Goal: Information Seeking & Learning: Learn about a topic

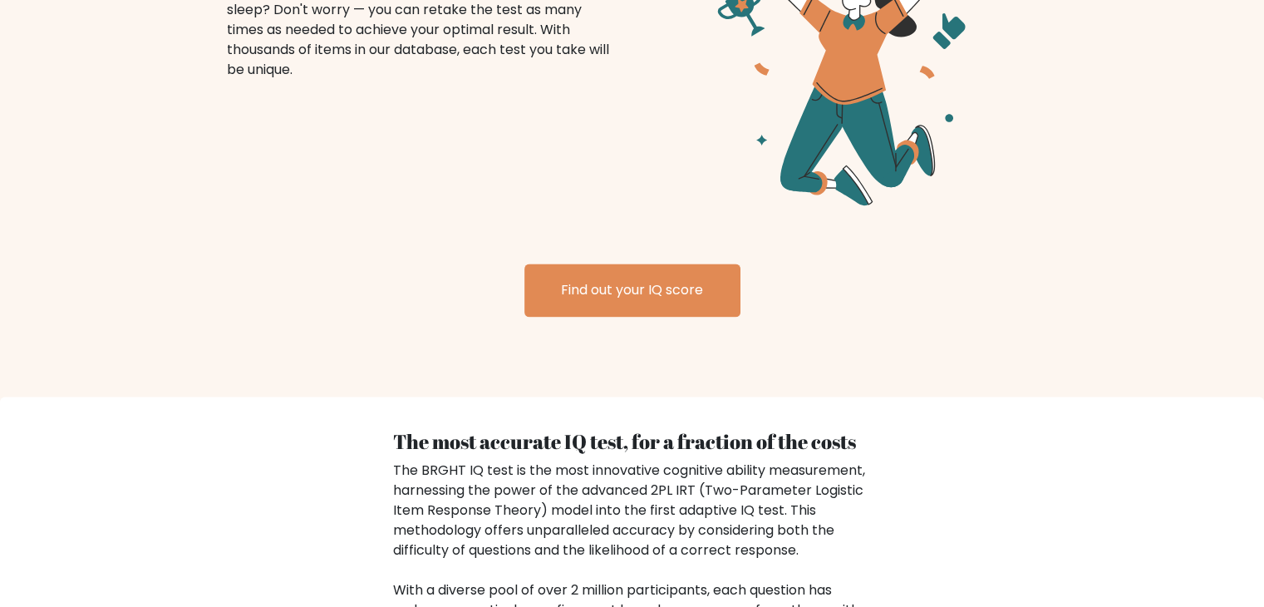
scroll to position [2127, 0]
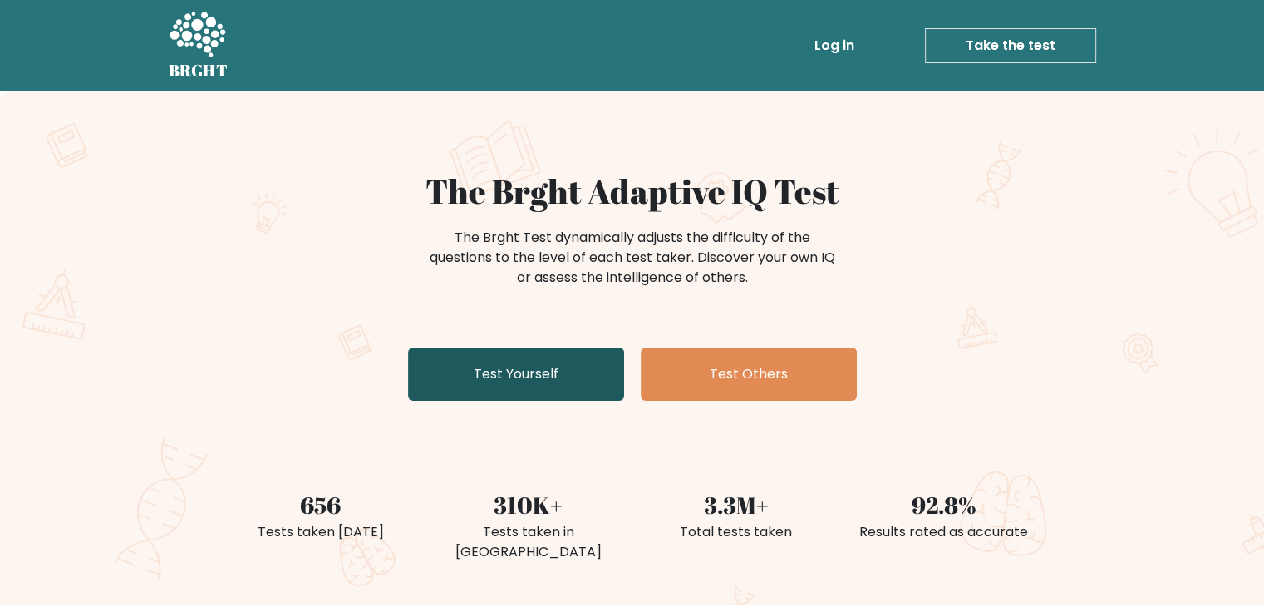
click at [571, 361] on link "Test Yourself" at bounding box center [516, 373] width 216 height 53
